Goal: Communication & Community: Share content

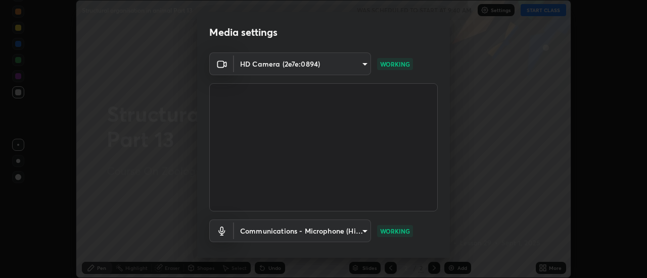
scroll to position [53, 0]
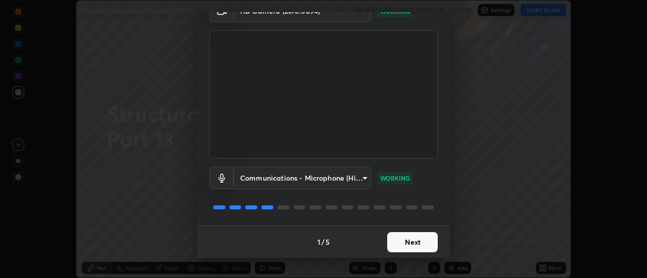
click at [418, 242] on button "Next" at bounding box center [412, 242] width 51 height 20
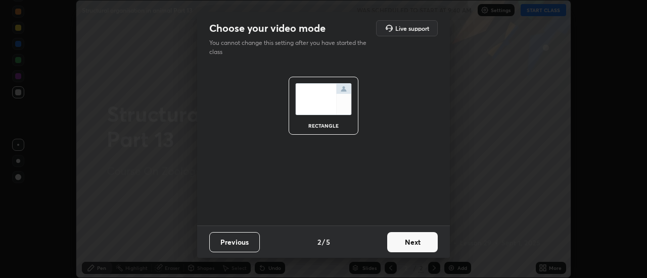
scroll to position [0, 0]
click at [415, 240] on button "Next" at bounding box center [412, 242] width 51 height 20
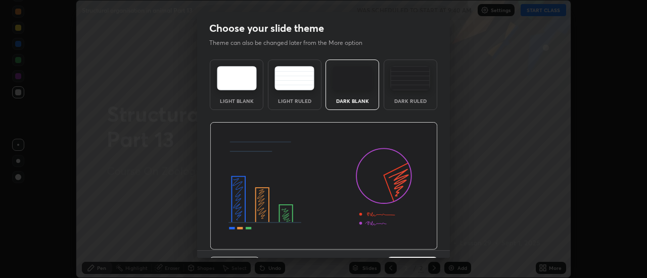
scroll to position [25, 0]
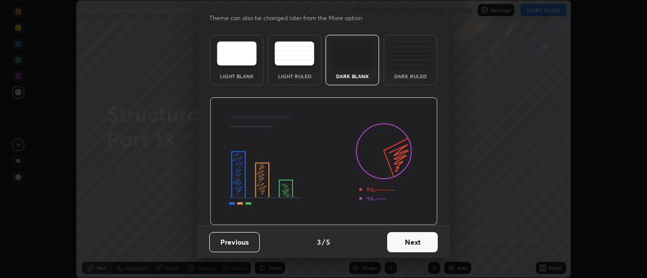
click at [417, 245] on button "Next" at bounding box center [412, 242] width 51 height 20
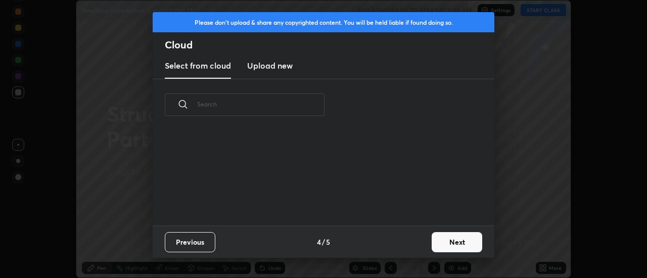
scroll to position [95, 324]
click at [445, 237] on button "Next" at bounding box center [456, 242] width 51 height 20
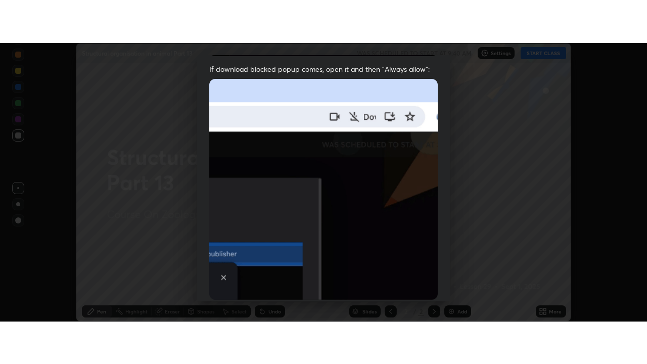
scroll to position [259, 0]
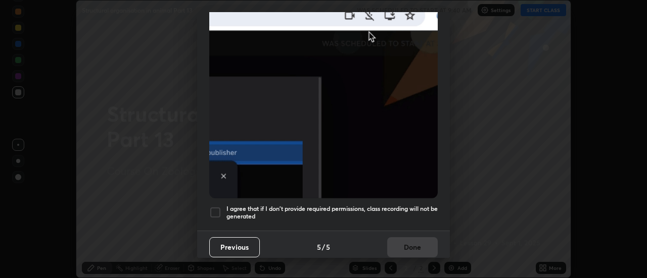
click at [422, 212] on h5 "I agree that if I don't provide required permissions, class recording will not …" at bounding box center [331, 213] width 211 height 16
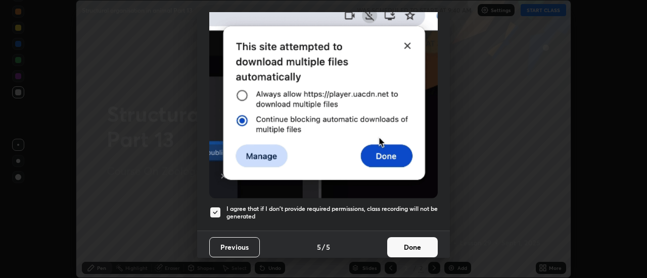
click at [420, 237] on button "Done" at bounding box center [412, 247] width 51 height 20
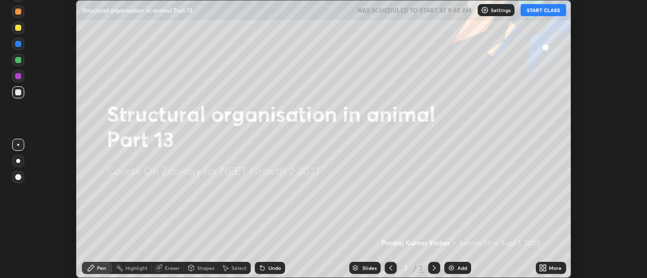
click at [546, 11] on button "START CLASS" at bounding box center [542, 10] width 45 height 12
click at [549, 266] on div "More" at bounding box center [555, 268] width 13 height 5
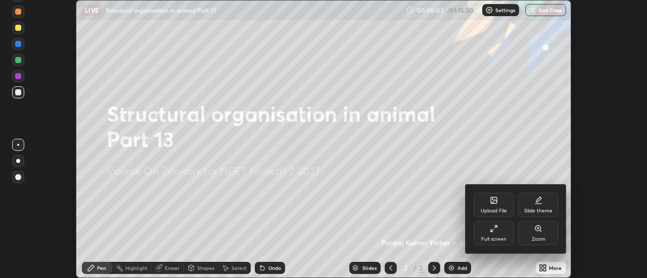
click at [509, 232] on div "Full screen" at bounding box center [493, 233] width 40 height 24
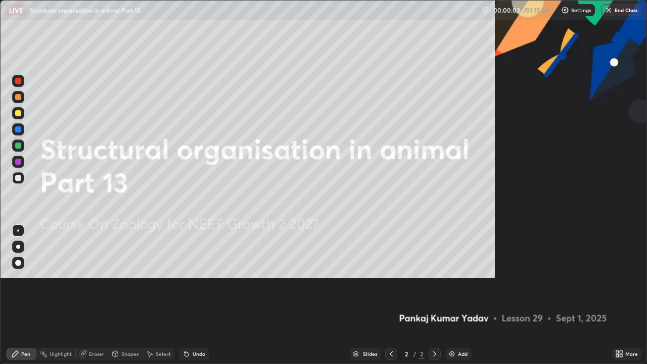
scroll to position [364, 647]
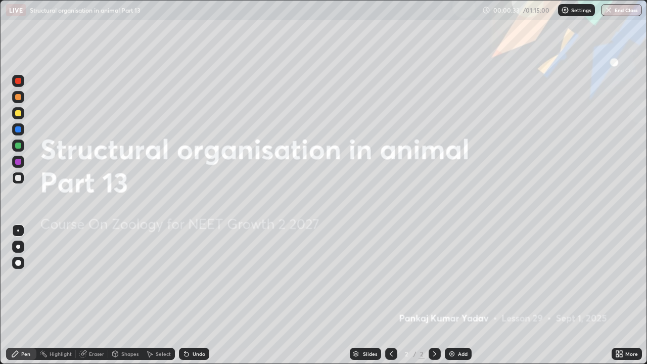
click at [617, 278] on icon at bounding box center [617, 352] width 3 height 3
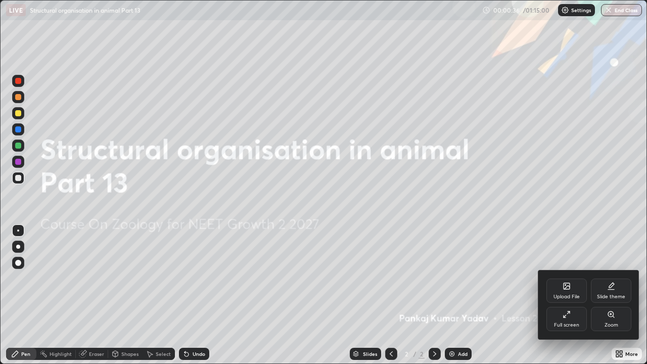
click at [571, 278] on div "Upload File" at bounding box center [566, 296] width 26 height 5
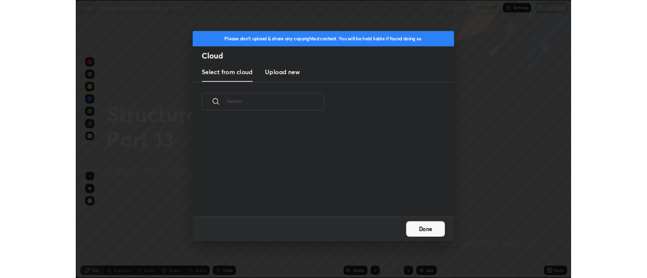
scroll to position [124, 324]
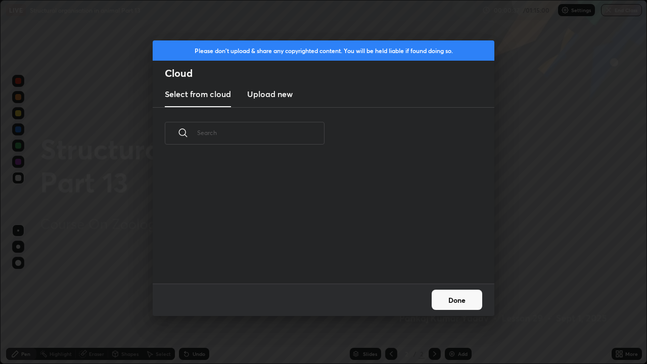
click at [283, 91] on h3 "Upload new" at bounding box center [269, 94] width 45 height 12
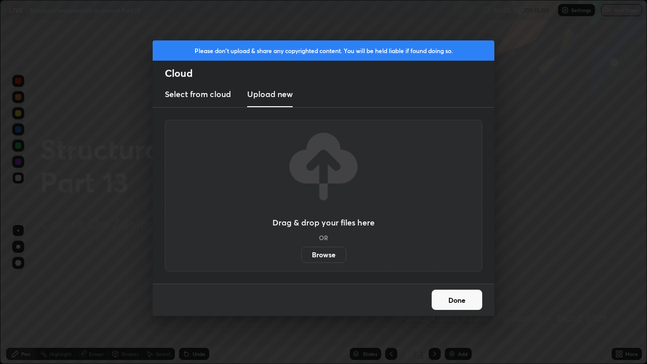
click at [322, 256] on label "Browse" at bounding box center [323, 255] width 45 height 16
click at [301, 256] on input "Browse" at bounding box center [301, 255] width 0 height 16
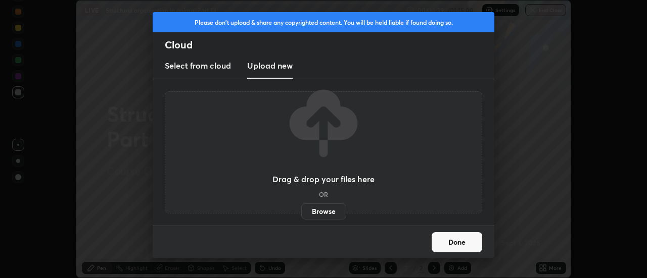
scroll to position [50245, 49877]
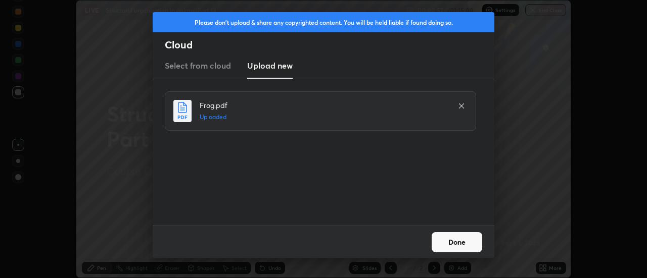
click at [451, 240] on button "Done" at bounding box center [456, 242] width 51 height 20
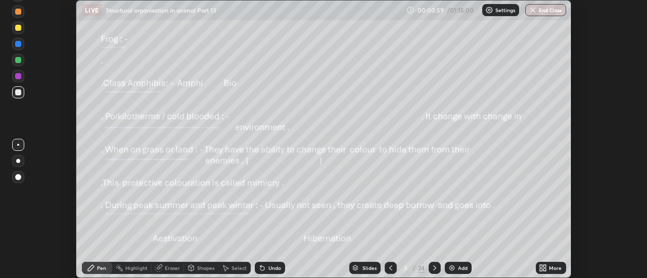
click at [367, 267] on div "Slides" at bounding box center [369, 268] width 14 height 5
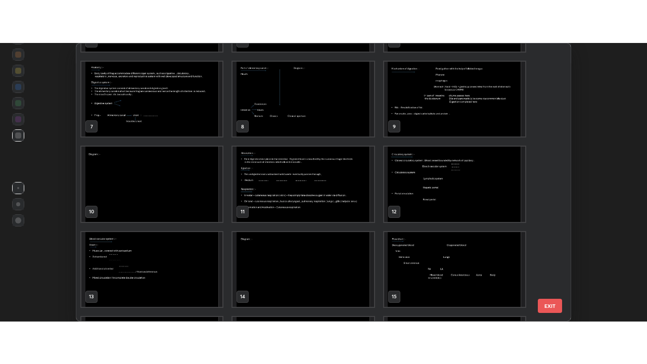
scroll to position [158, 0]
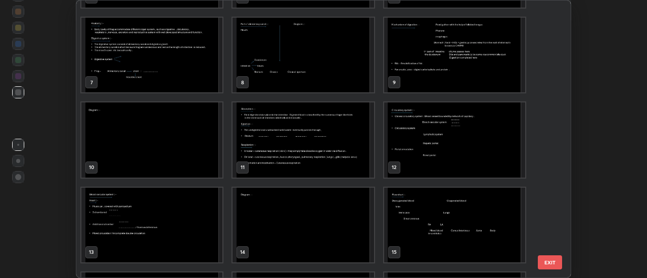
click at [425, 69] on img "grid" at bounding box center [454, 55] width 141 height 75
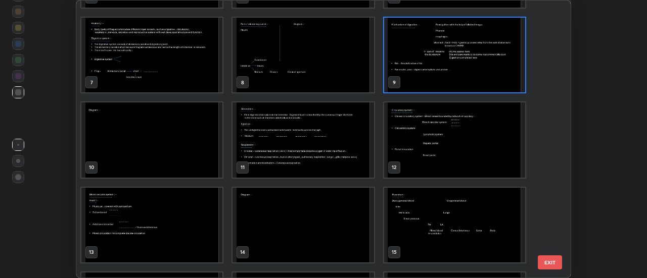
click at [425, 69] on img "grid" at bounding box center [454, 55] width 141 height 75
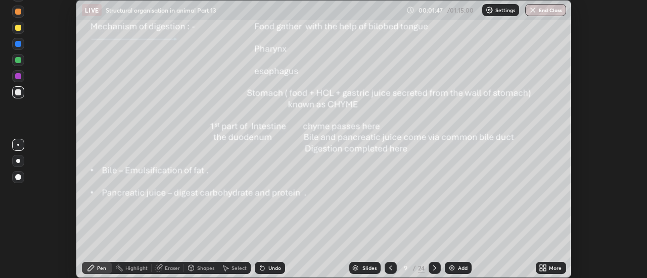
click at [542, 268] on icon at bounding box center [541, 266] width 3 height 3
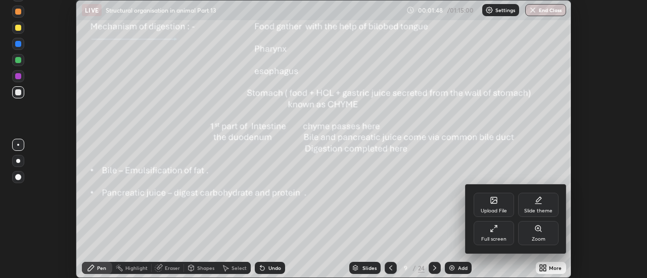
click at [505, 237] on div "Full screen" at bounding box center [493, 239] width 25 height 5
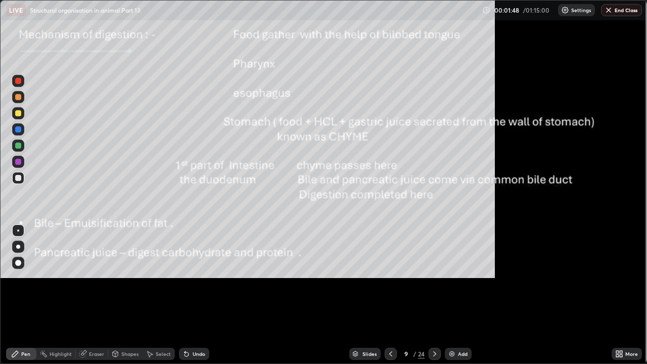
scroll to position [364, 647]
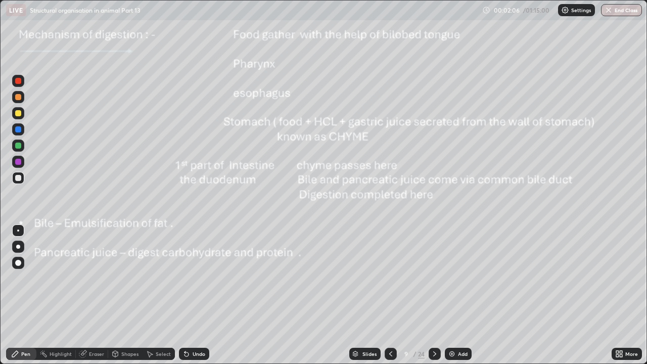
click at [390, 278] on icon at bounding box center [390, 353] width 3 height 5
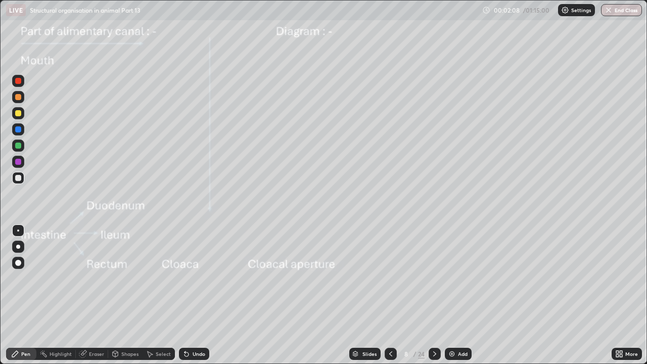
click at [390, 278] on icon at bounding box center [390, 353] width 3 height 5
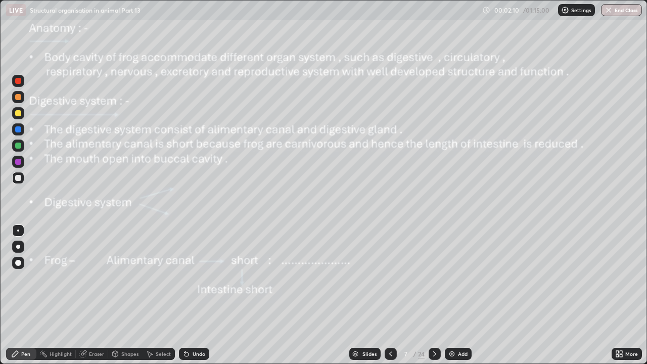
click at [389, 278] on icon at bounding box center [391, 354] width 8 height 8
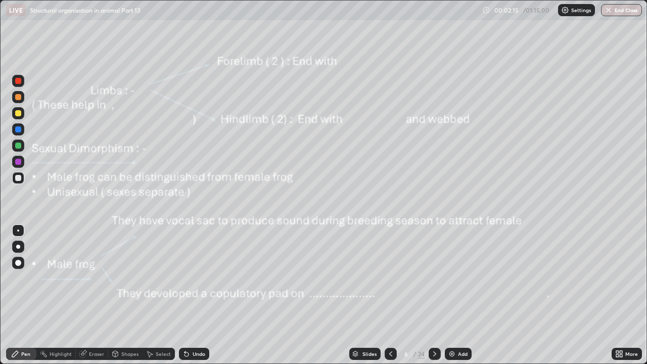
click at [390, 278] on icon at bounding box center [391, 354] width 8 height 8
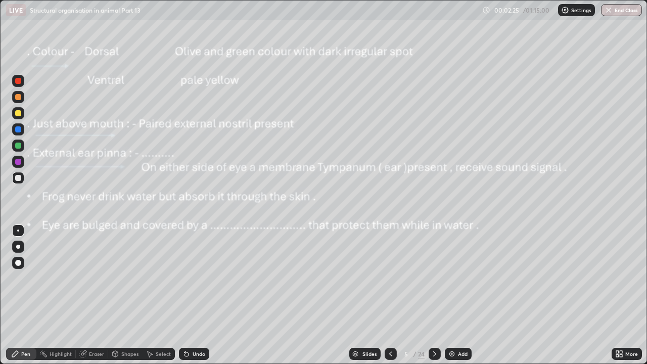
click at [369, 278] on div "Slides" at bounding box center [369, 353] width 14 height 5
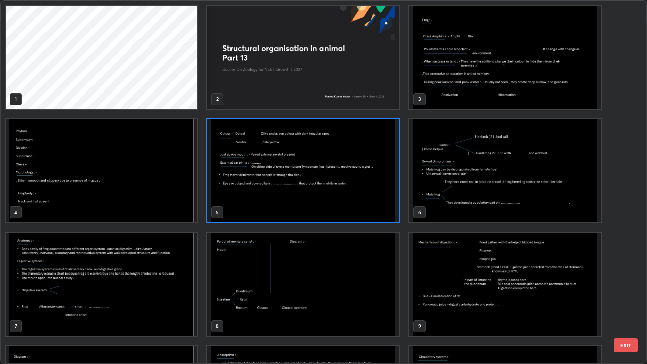
scroll to position [360, 641]
click at [618, 278] on button "EXIT" at bounding box center [625, 345] width 24 height 14
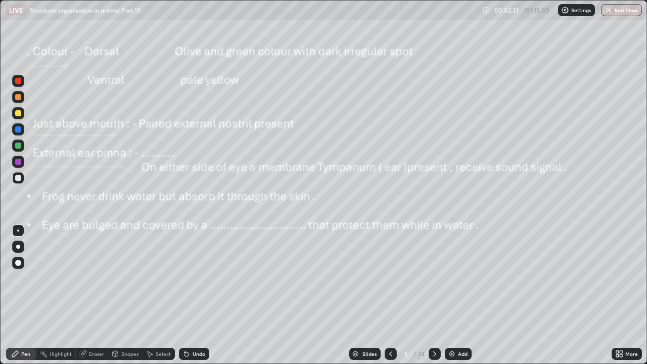
click at [619, 278] on icon at bounding box center [619, 354] width 8 height 8
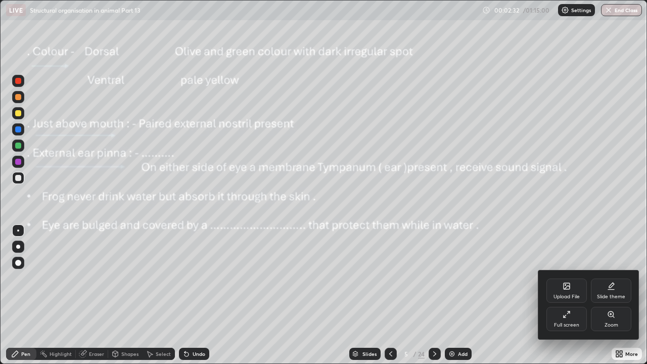
click at [565, 278] on div "Upload File" at bounding box center [566, 296] width 26 height 5
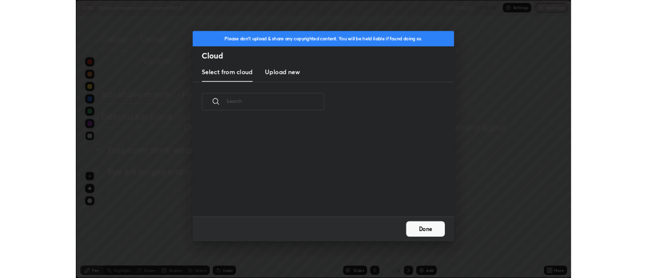
scroll to position [124, 324]
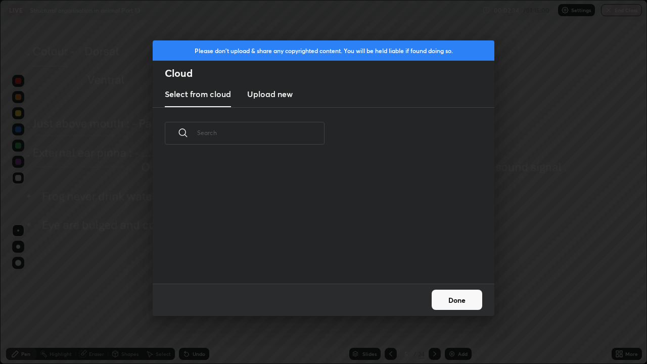
click at [281, 94] on h3 "Upload new" at bounding box center [269, 94] width 45 height 12
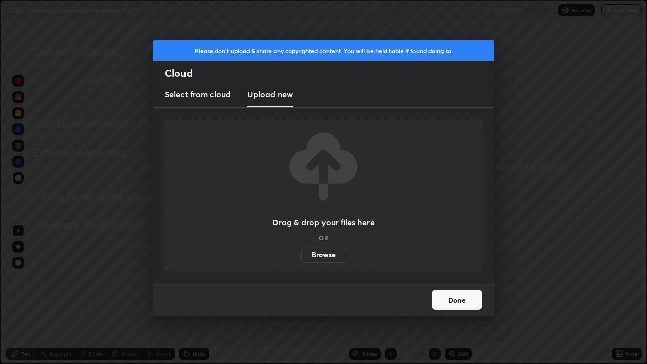
click at [308, 260] on label "Browse" at bounding box center [323, 255] width 45 height 16
click at [301, 260] on input "Browse" at bounding box center [301, 255] width 0 height 16
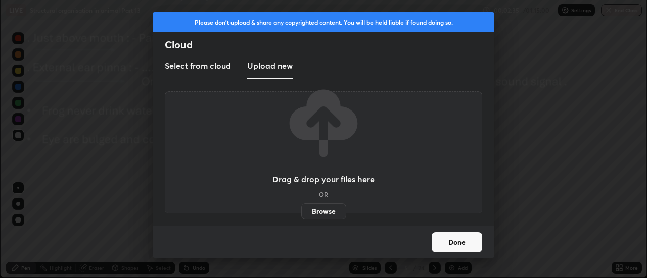
scroll to position [50245, 49877]
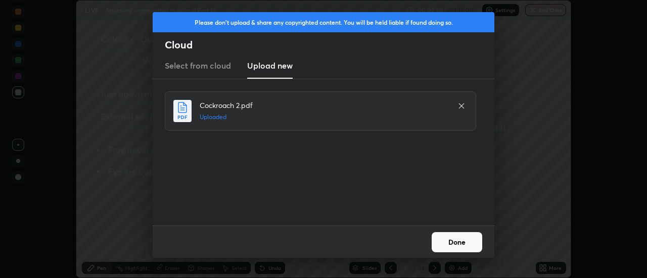
click at [441, 238] on button "Done" at bounding box center [456, 242] width 51 height 20
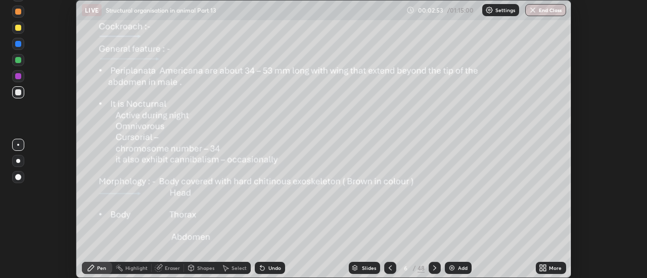
click at [369, 268] on div "Slides" at bounding box center [369, 268] width 14 height 5
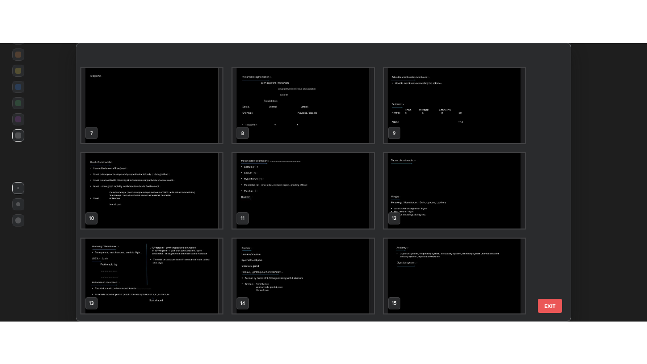
scroll to position [202, 0]
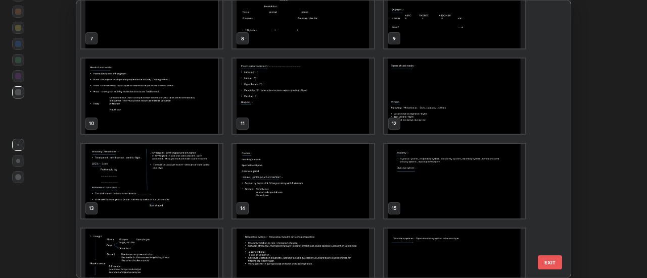
click at [415, 101] on img "grid" at bounding box center [454, 96] width 141 height 75
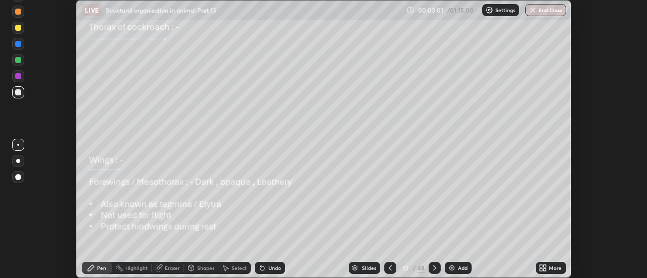
click at [541, 270] on icon at bounding box center [541, 270] width 3 height 3
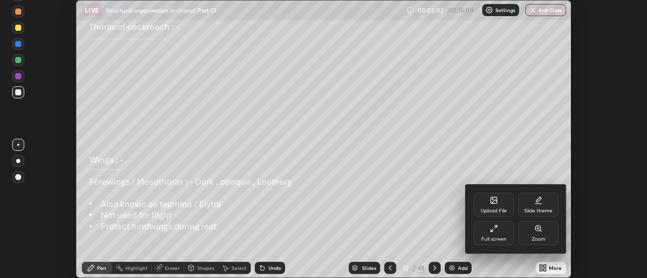
click at [506, 237] on div "Full screen" at bounding box center [493, 233] width 40 height 24
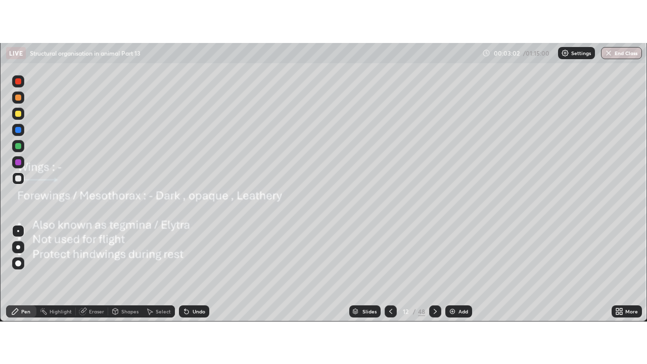
scroll to position [364, 647]
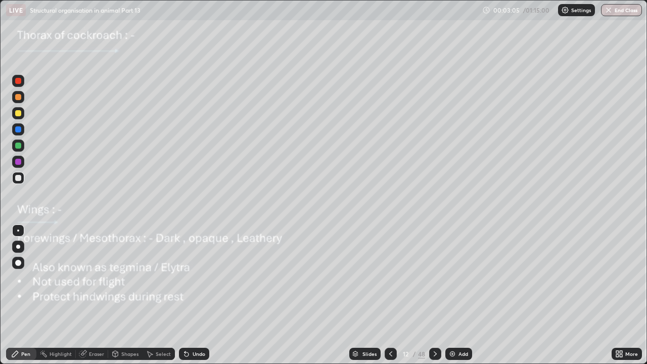
click at [434, 278] on icon at bounding box center [435, 354] width 8 height 8
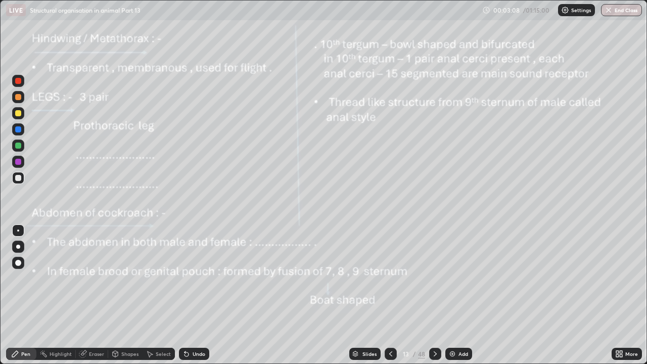
click at [389, 278] on icon at bounding box center [390, 353] width 3 height 5
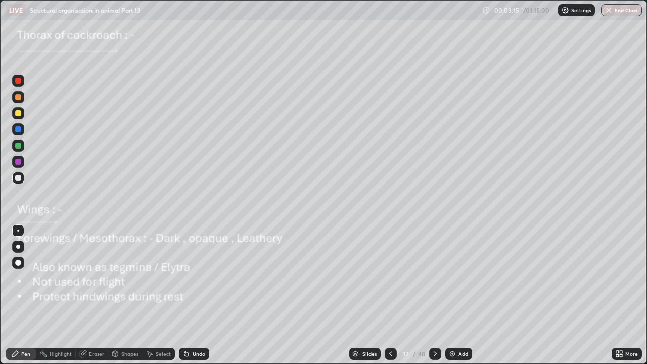
click at [436, 278] on div at bounding box center [435, 354] width 12 height 20
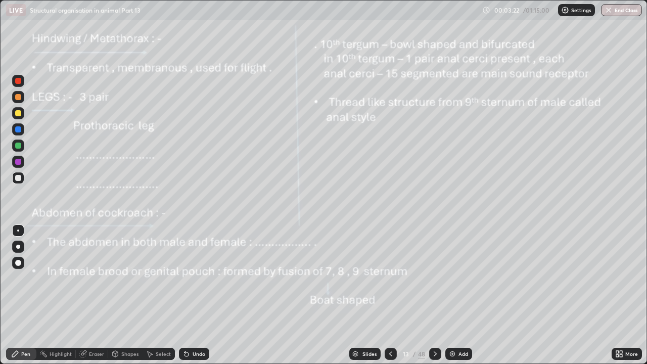
click at [19, 145] on div at bounding box center [18, 145] width 6 height 6
click at [19, 245] on div at bounding box center [18, 246] width 12 height 12
click at [94, 278] on div "Eraser" at bounding box center [96, 353] width 15 height 5
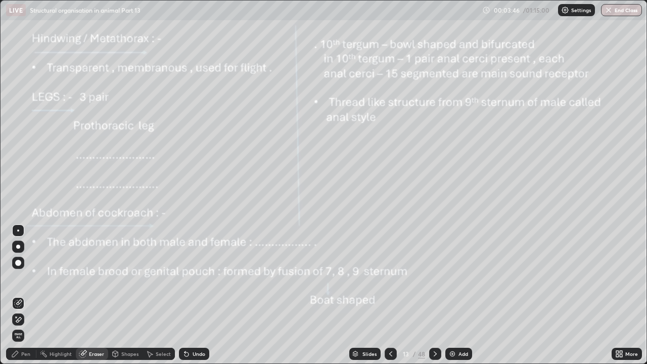
click at [26, 278] on div "Pen" at bounding box center [25, 353] width 9 height 5
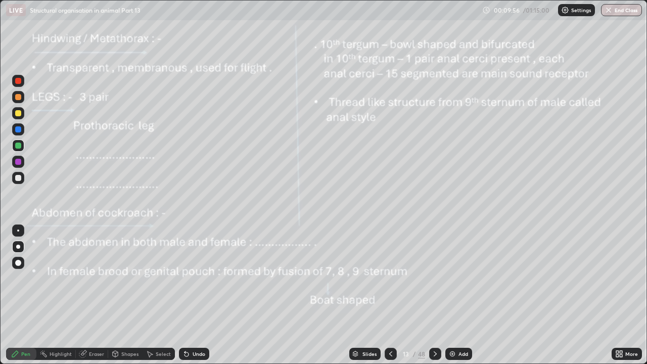
click at [390, 278] on icon at bounding box center [391, 354] width 8 height 8
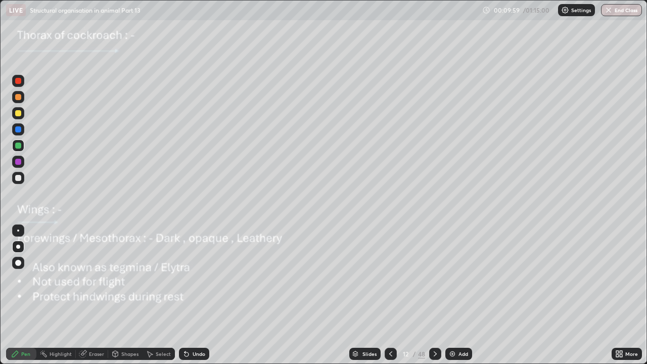
click at [433, 278] on icon at bounding box center [435, 354] width 8 height 8
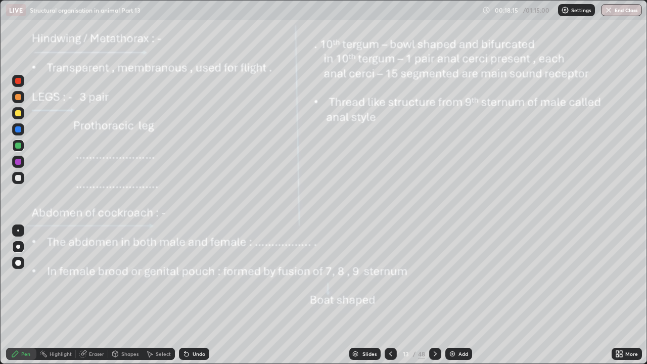
click at [433, 278] on icon at bounding box center [435, 354] width 8 height 8
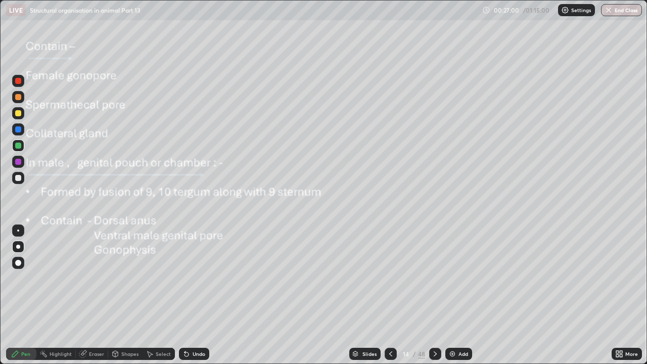
click at [435, 278] on icon at bounding box center [435, 354] width 8 height 8
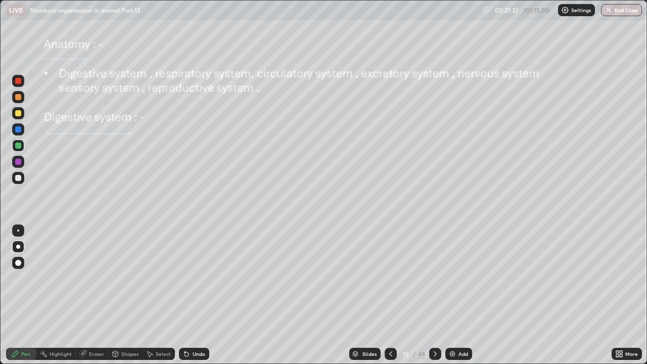
click at [19, 177] on div at bounding box center [18, 178] width 6 height 6
click at [18, 230] on div at bounding box center [18, 230] width 2 height 2
click at [19, 178] on div at bounding box center [18, 178] width 6 height 6
click at [19, 81] on div at bounding box center [18, 81] width 6 height 6
click at [18, 97] on div at bounding box center [18, 97] width 6 height 6
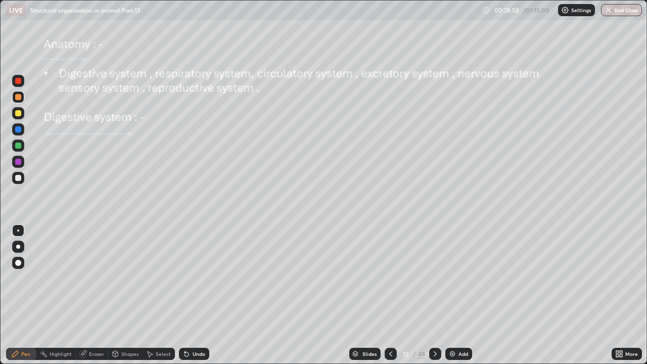
click at [87, 278] on div "Eraser" at bounding box center [92, 354] width 32 height 12
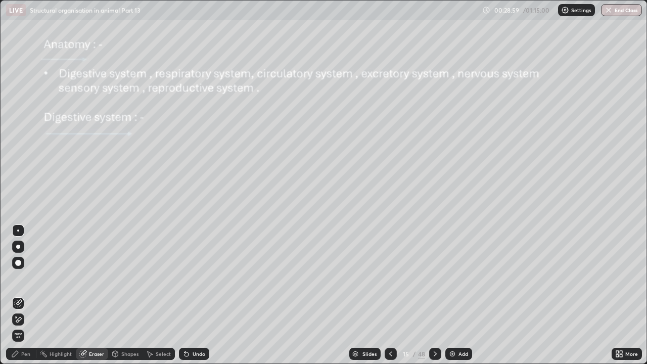
click at [18, 230] on div at bounding box center [18, 230] width 2 height 2
click at [27, 278] on div "Pen" at bounding box center [25, 353] width 9 height 5
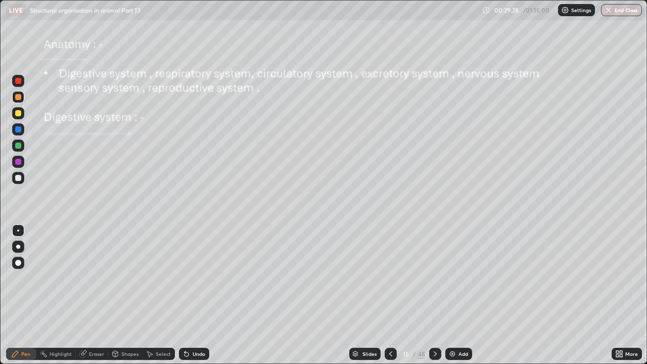
click at [200, 278] on div "Undo" at bounding box center [198, 353] width 13 height 5
click at [199, 278] on div "Undo" at bounding box center [198, 353] width 13 height 5
click at [99, 278] on div "Eraser" at bounding box center [96, 353] width 15 height 5
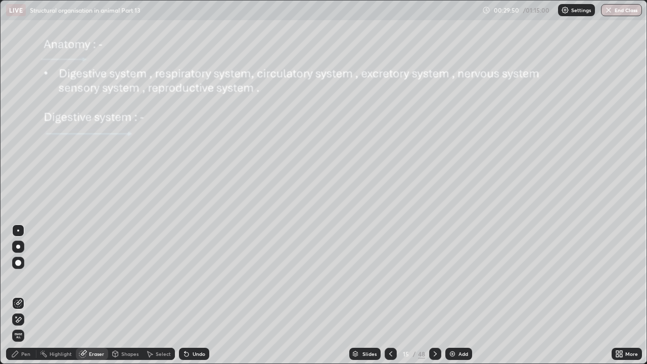
click at [32, 278] on div "Pen" at bounding box center [21, 354] width 30 height 12
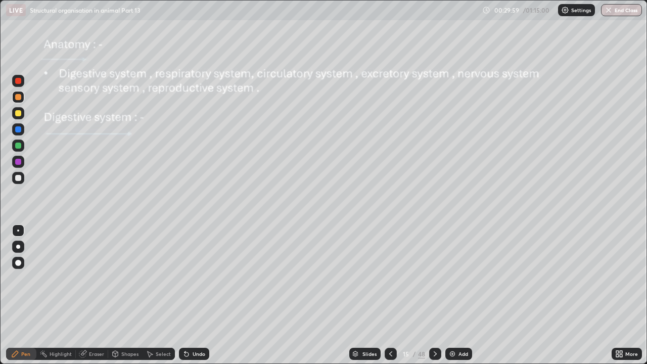
click at [19, 115] on div at bounding box center [18, 113] width 6 height 6
click at [17, 128] on div at bounding box center [18, 129] width 6 height 6
click at [19, 160] on div at bounding box center [18, 162] width 6 height 6
click at [18, 247] on div at bounding box center [18, 247] width 4 height 4
click at [200, 278] on div "Undo" at bounding box center [198, 353] width 13 height 5
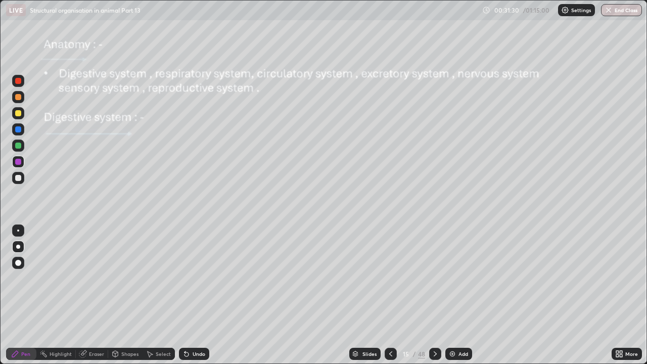
click at [199, 278] on div "Undo" at bounding box center [194, 354] width 30 height 12
click at [202, 278] on div "Undo" at bounding box center [198, 353] width 13 height 5
click at [201, 278] on div "Undo" at bounding box center [198, 353] width 13 height 5
click at [198, 278] on div "Undo" at bounding box center [198, 353] width 13 height 5
click at [197, 278] on div "Undo" at bounding box center [198, 353] width 13 height 5
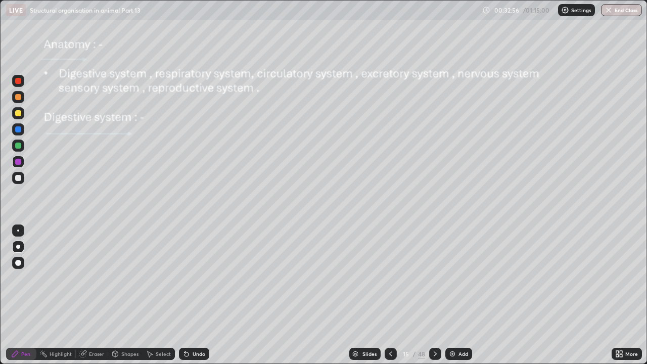
click at [197, 278] on div "Undo" at bounding box center [194, 354] width 30 height 12
click at [198, 278] on div "Undo" at bounding box center [198, 353] width 13 height 5
click at [19, 80] on div at bounding box center [18, 81] width 6 height 6
click at [198, 278] on div "Undo" at bounding box center [198, 353] width 13 height 5
click at [18, 230] on div at bounding box center [18, 230] width 2 height 2
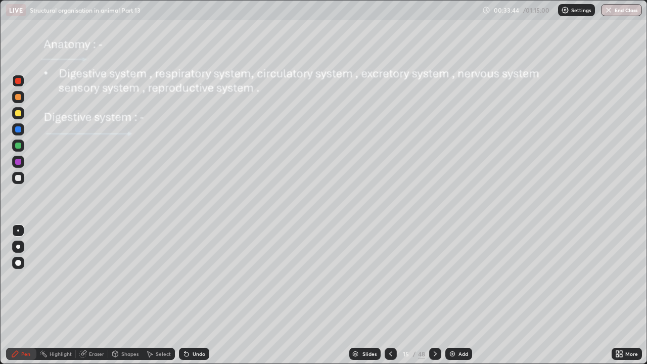
click at [23, 246] on div at bounding box center [18, 246] width 12 height 12
click at [18, 147] on div at bounding box center [18, 145] width 6 height 6
click at [186, 278] on icon at bounding box center [186, 354] width 4 height 4
click at [197, 278] on div "Undo" at bounding box center [198, 353] width 13 height 5
click at [20, 162] on div at bounding box center [18, 162] width 6 height 6
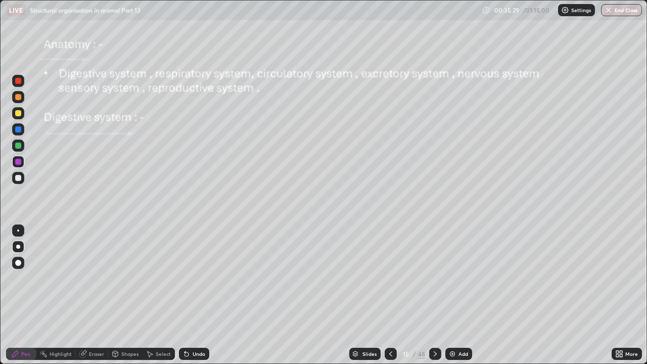
click at [190, 278] on div "Undo" at bounding box center [194, 354] width 30 height 12
click at [99, 278] on div "Eraser" at bounding box center [96, 353] width 15 height 5
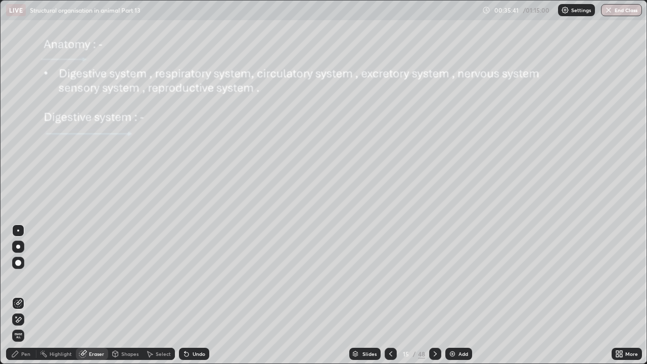
click at [28, 278] on div "Pen" at bounding box center [25, 353] width 9 height 5
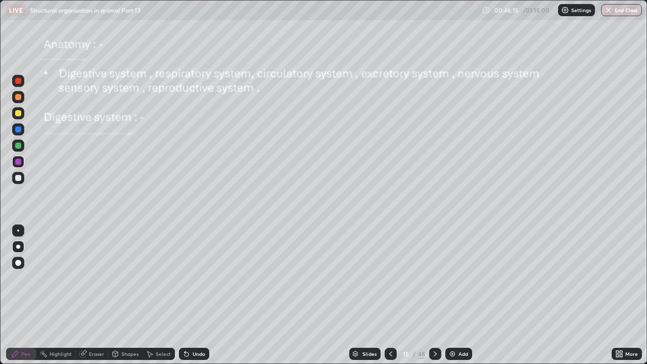
click at [432, 278] on icon at bounding box center [435, 354] width 8 height 8
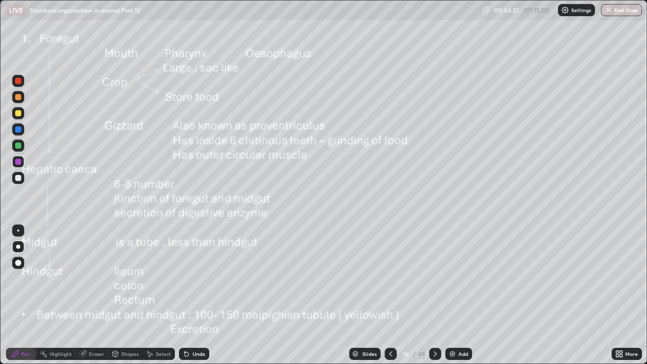
click at [433, 278] on icon at bounding box center [435, 354] width 8 height 8
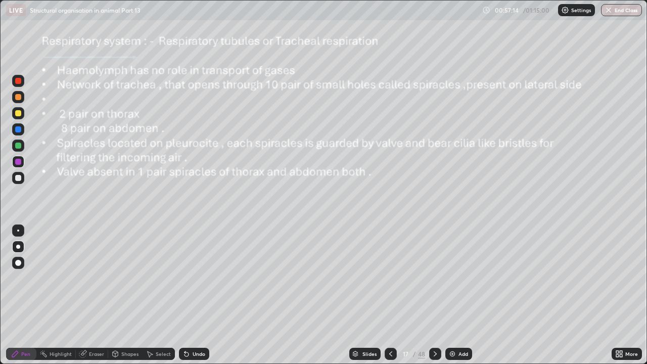
click at [23, 230] on div at bounding box center [18, 230] width 12 height 12
click at [194, 278] on div "Undo" at bounding box center [194, 354] width 30 height 12
click at [18, 230] on div at bounding box center [18, 230] width 2 height 2
click at [19, 178] on div at bounding box center [18, 178] width 6 height 6
click at [190, 278] on div "Undo" at bounding box center [194, 354] width 30 height 12
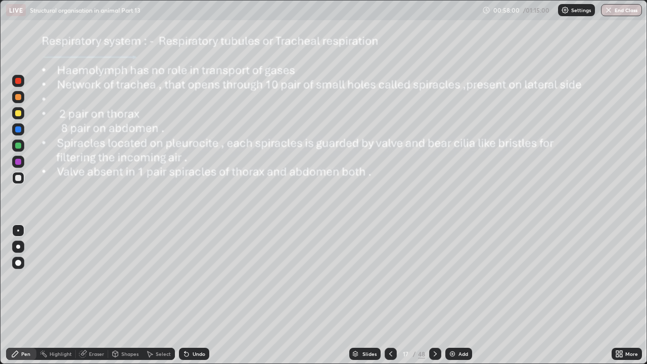
click at [20, 161] on div at bounding box center [18, 162] width 6 height 6
click at [18, 247] on div at bounding box center [18, 247] width 4 height 4
click at [19, 145] on div at bounding box center [18, 145] width 6 height 6
click at [195, 278] on div "Undo" at bounding box center [198, 353] width 13 height 5
click at [194, 278] on div "Undo" at bounding box center [198, 353] width 13 height 5
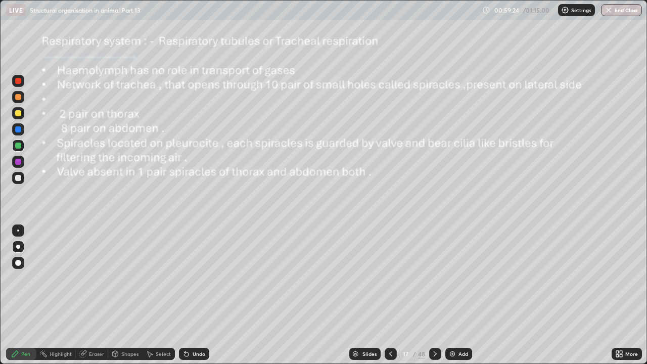
click at [189, 278] on div "Undo" at bounding box center [194, 354] width 30 height 12
click at [18, 230] on div at bounding box center [18, 230] width 2 height 2
click at [19, 178] on div at bounding box center [18, 178] width 6 height 6
click at [60, 278] on div "Highlight" at bounding box center [61, 353] width 22 height 5
click at [88, 278] on div "Eraser" at bounding box center [92, 354] width 32 height 12
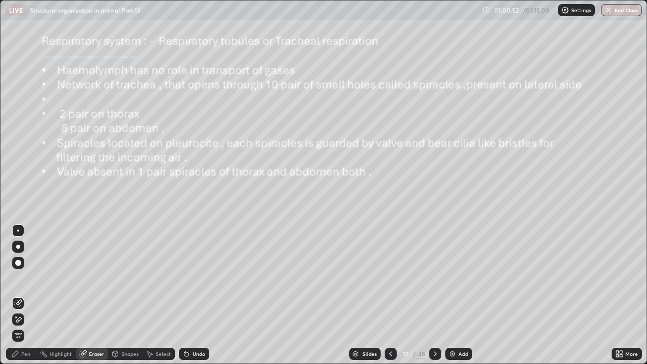
click at [28, 278] on div "Pen" at bounding box center [25, 353] width 9 height 5
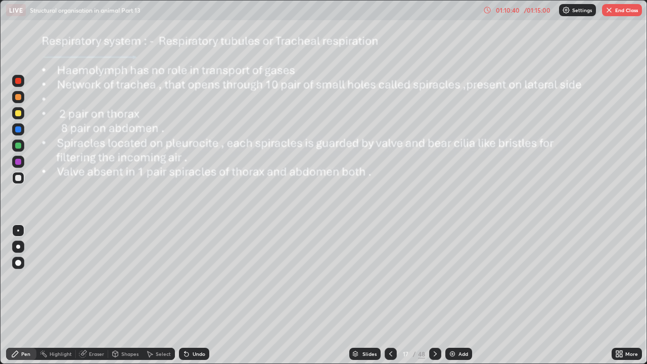
click at [623, 13] on button "End Class" at bounding box center [622, 10] width 40 height 12
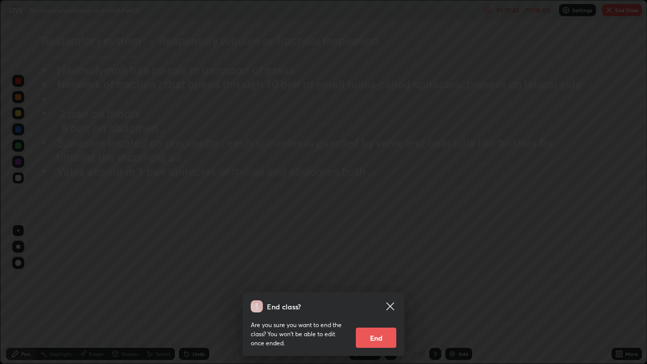
click at [390, 278] on button "End" at bounding box center [376, 337] width 40 height 20
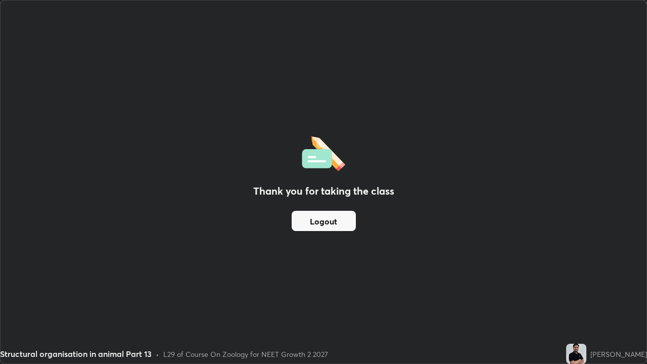
click at [345, 223] on button "Logout" at bounding box center [324, 221] width 64 height 20
click at [340, 223] on button "Logout" at bounding box center [324, 221] width 64 height 20
click at [337, 221] on button "Logout" at bounding box center [324, 221] width 64 height 20
